Goal: Task Accomplishment & Management: Complete application form

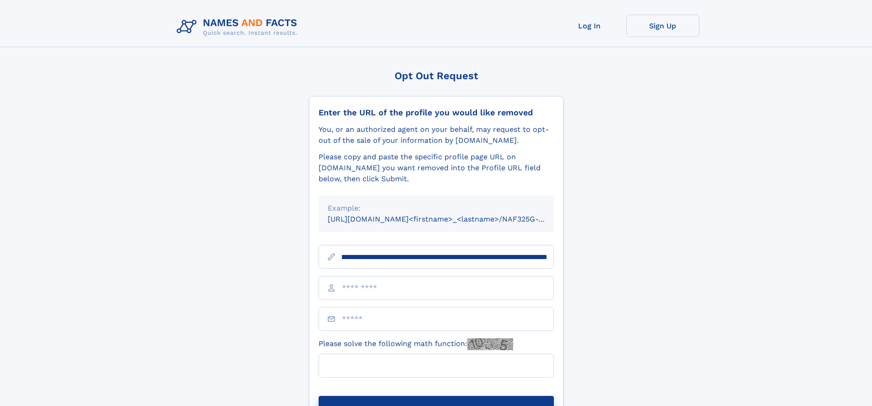
scroll to position [0, 114]
type input "**********"
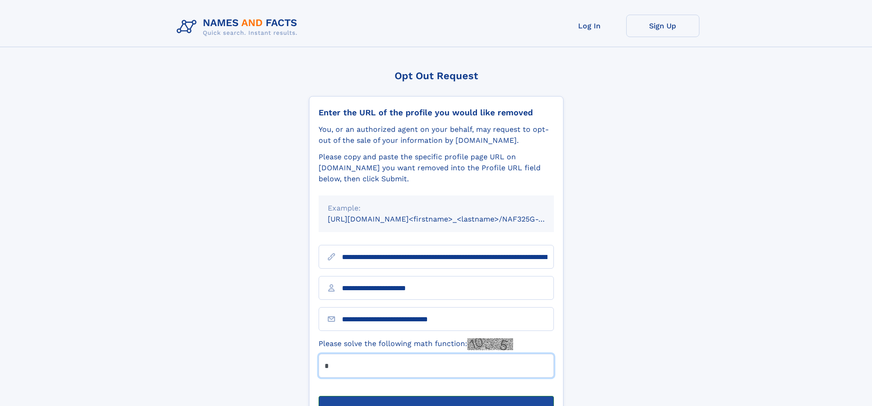
type input "*"
click at [436, 396] on button "Submit Opt Out Request" at bounding box center [436, 410] width 235 height 29
